Goal: Task Accomplishment & Management: Use online tool/utility

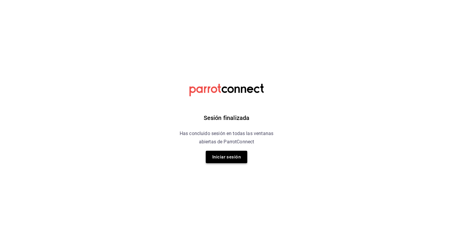
click at [227, 152] on button "Iniciar sesión" at bounding box center [226, 157] width 41 height 12
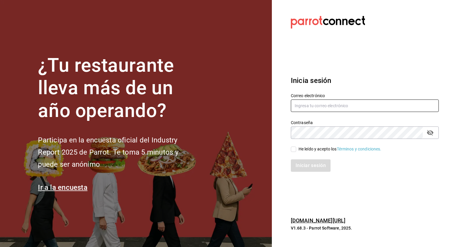
type input "erik.juarez@grupocosteno.com"
click at [291, 148] on input "He leído y acepto los Términos y condiciones." at bounding box center [293, 149] width 5 height 5
checkbox input "true"
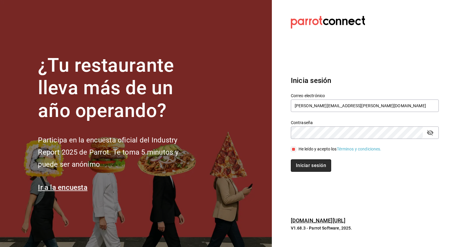
click at [299, 164] on button "Iniciar sesión" at bounding box center [311, 165] width 40 height 12
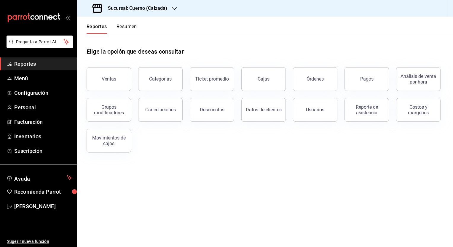
click at [163, 13] on div "Sucursal: Cuerno (Calzada)" at bounding box center [130, 8] width 97 height 17
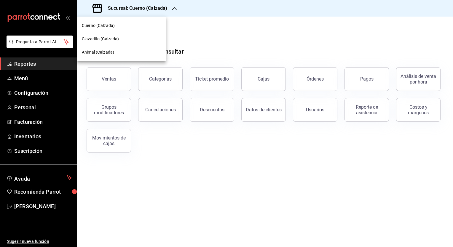
click at [119, 35] on div "Clavadito (Calzada)" at bounding box center [121, 38] width 89 height 13
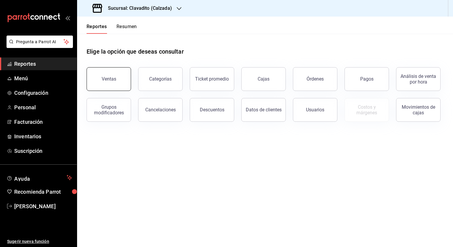
click at [118, 74] on button "Ventas" at bounding box center [108, 79] width 44 height 24
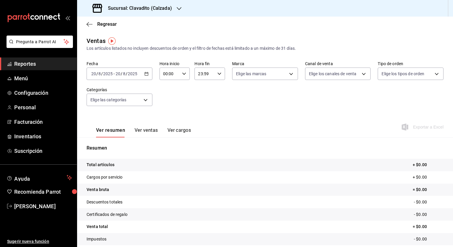
click at [145, 70] on div "[DATE] [DATE] - [DATE] [DATE]" at bounding box center [119, 74] width 66 height 12
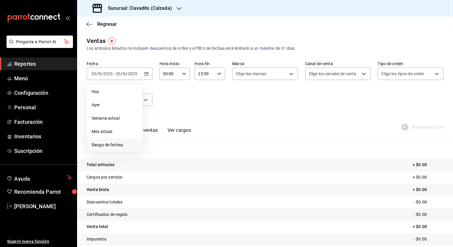
click at [119, 145] on span "Rango de fechas" at bounding box center [115, 145] width 46 height 6
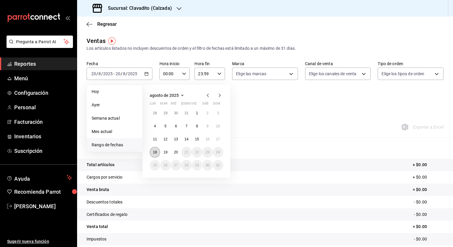
click at [151, 149] on button "18" at bounding box center [155, 152] width 10 height 11
click at [173, 150] on button "20" at bounding box center [176, 152] width 10 height 11
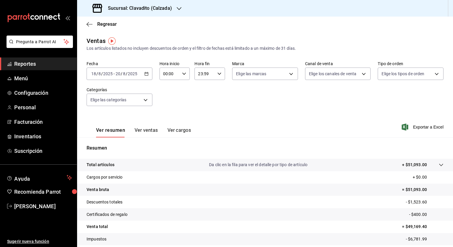
click at [185, 77] on div "00:00 Hora inicio" at bounding box center [174, 74] width 31 height 12
click at [185, 77] on div at bounding box center [226, 123] width 453 height 247
drag, startPoint x: 185, startPoint y: 77, endPoint x: 437, endPoint y: 134, distance: 258.6
click at [435, 134] on div "Ver resumen Ver ventas Ver cargos Exportar a Excel" at bounding box center [265, 125] width 376 height 24
click at [434, 125] on span "Exportar a Excel" at bounding box center [422, 127] width 41 height 7
